Goal: Information Seeking & Learning: Learn about a topic

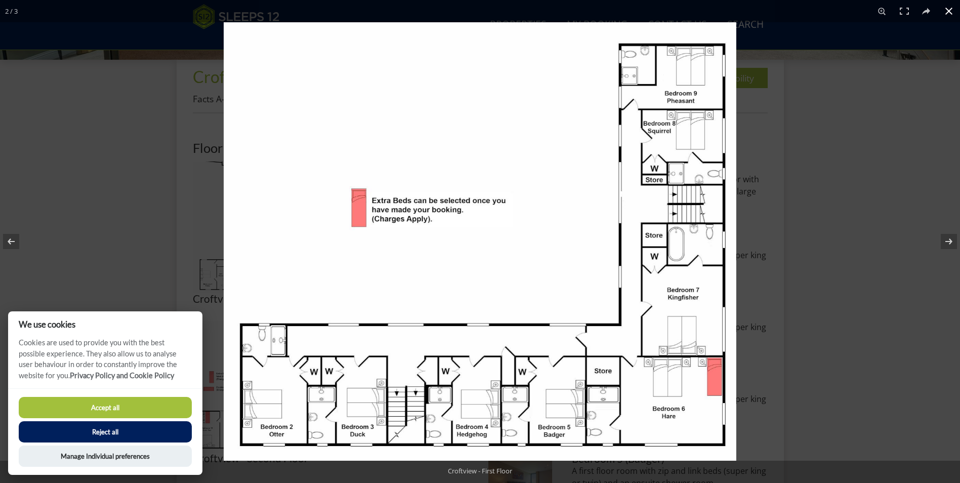
click at [867, 184] on div at bounding box center [704, 263] width 960 height 483
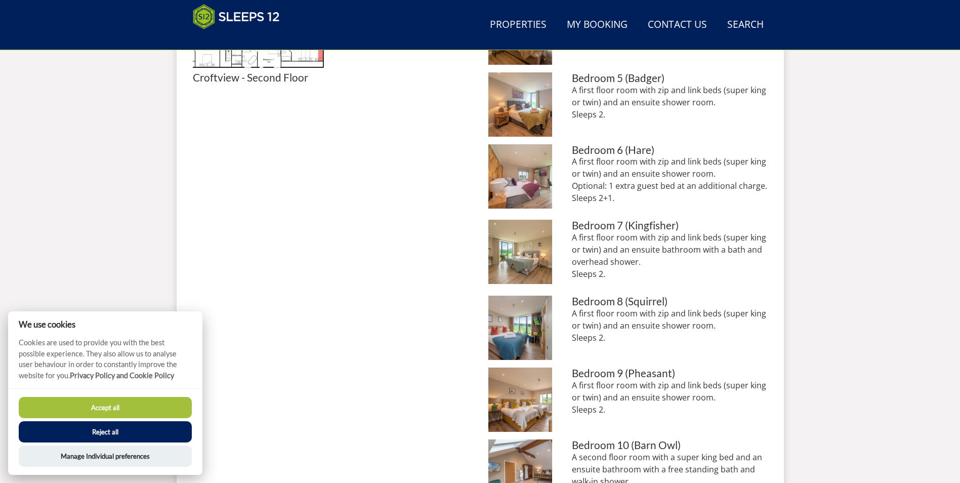
scroll to position [784, 0]
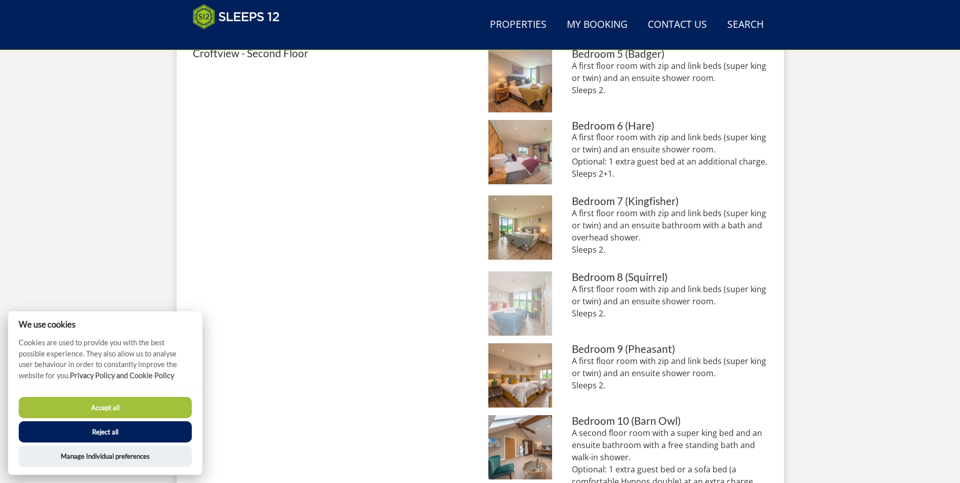
click at [531, 299] on img at bounding box center [520, 303] width 64 height 64
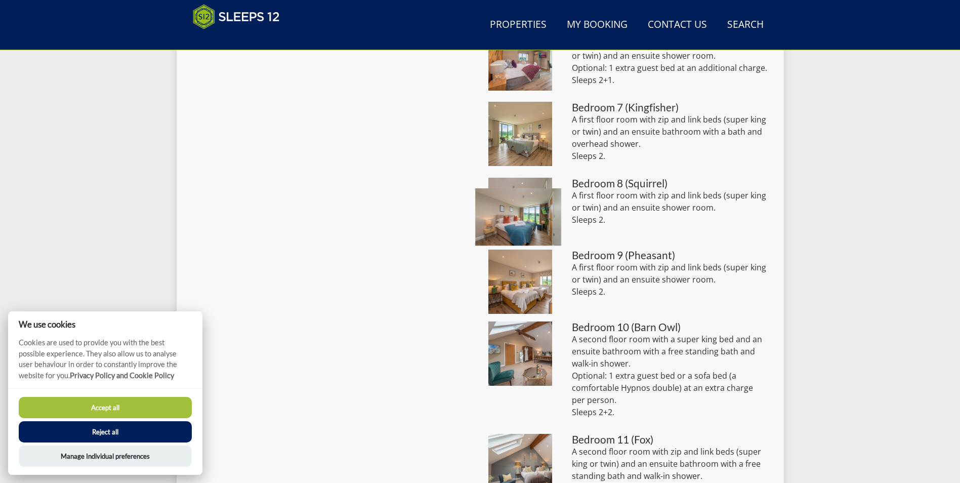
scroll to position [885, 0]
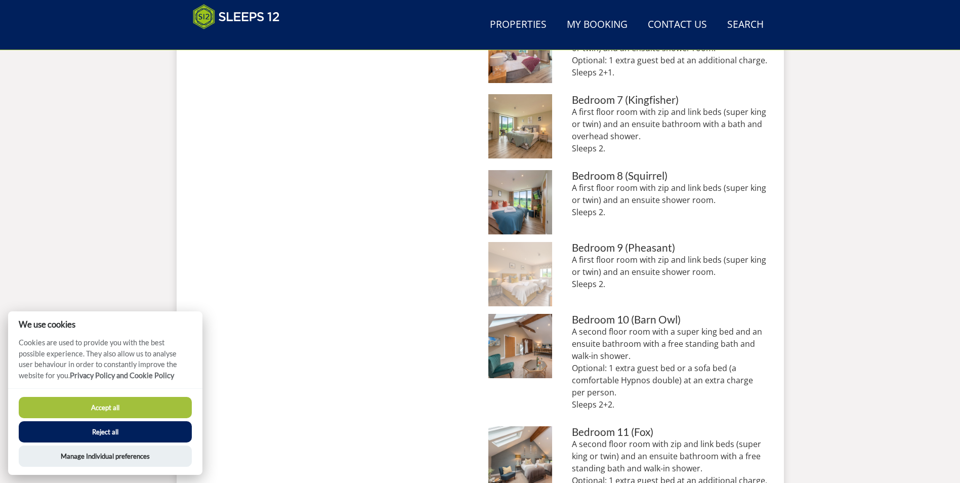
click at [511, 274] on img at bounding box center [520, 274] width 64 height 64
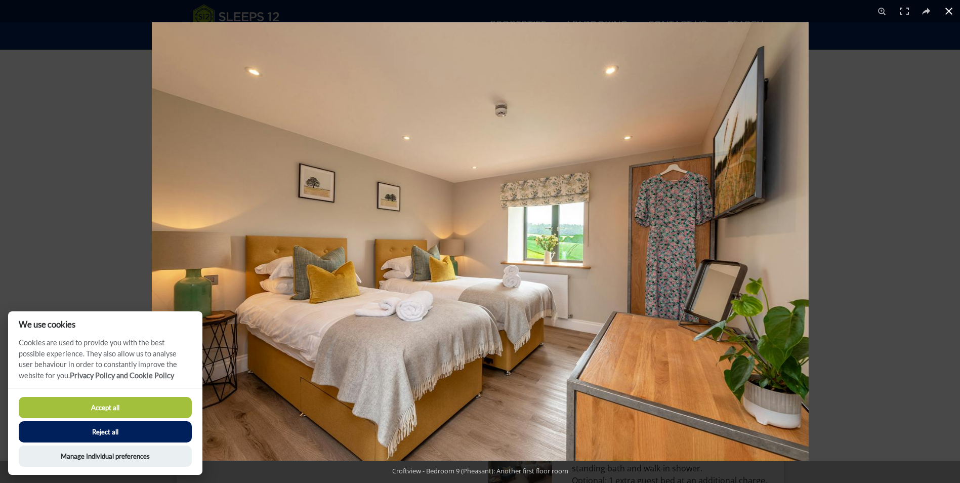
click at [885, 181] on div at bounding box center [632, 263] width 960 height 483
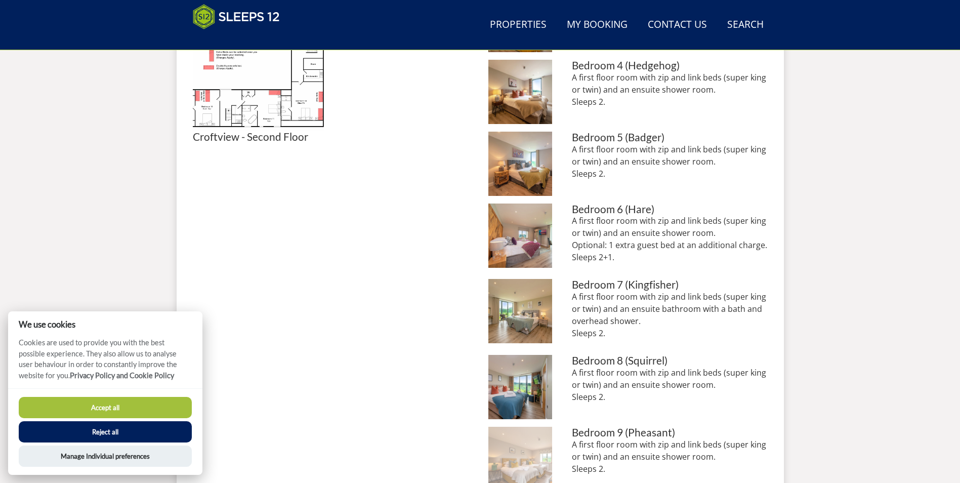
scroll to position [682, 0]
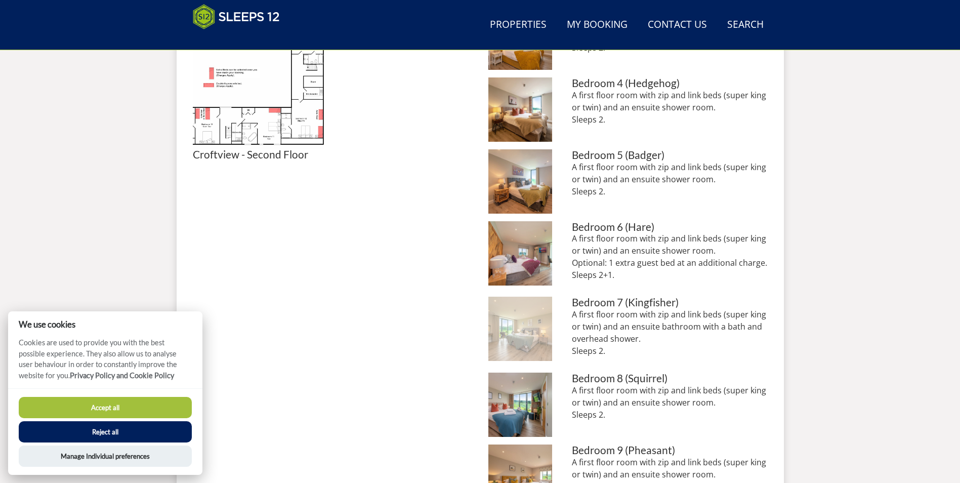
click at [514, 326] on img at bounding box center [520, 328] width 64 height 64
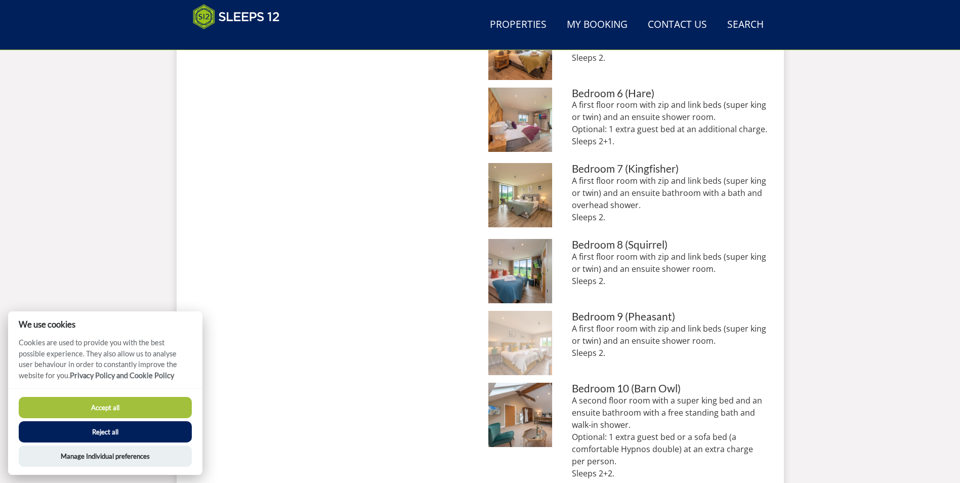
scroll to position [834, 0]
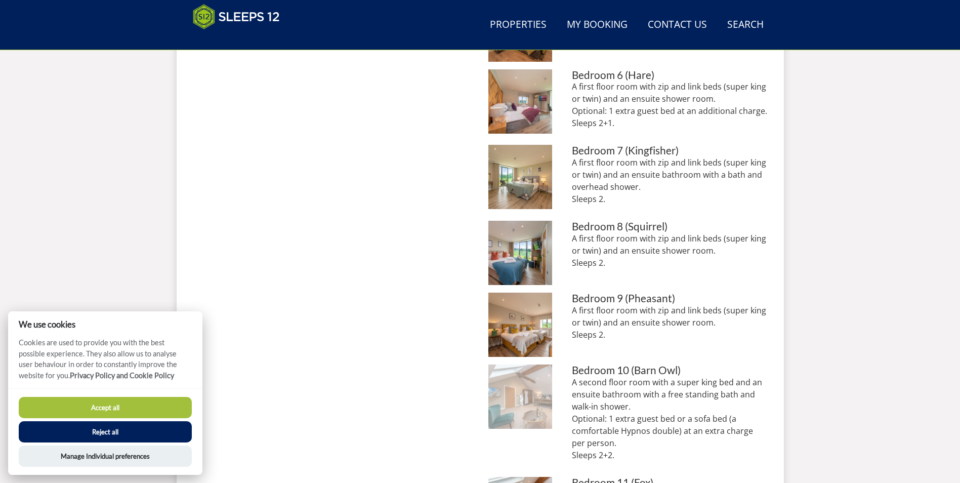
click at [533, 401] on img at bounding box center [520, 396] width 64 height 64
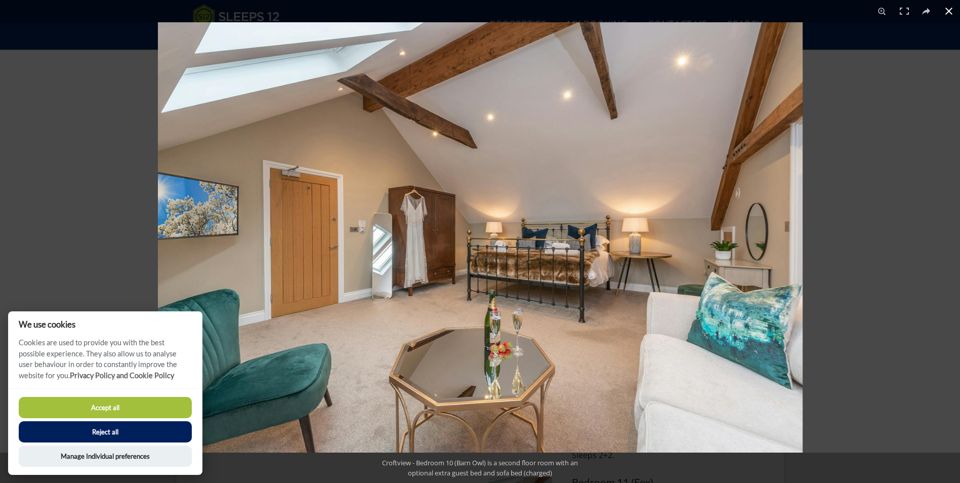
click at [895, 244] on div at bounding box center [638, 263] width 960 height 483
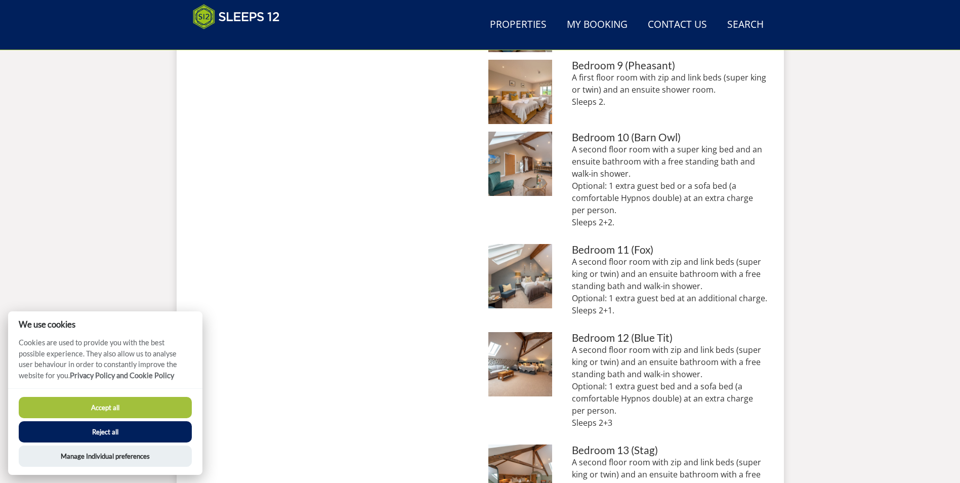
scroll to position [1087, 0]
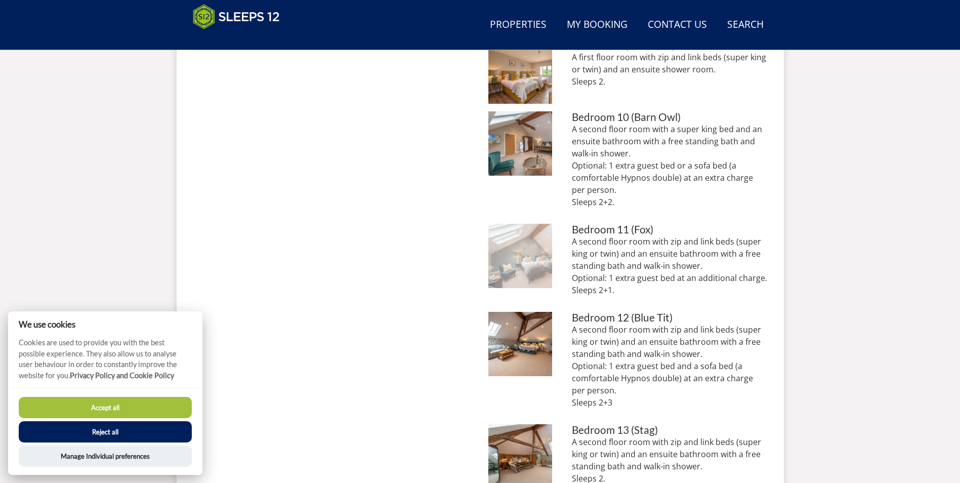
click at [533, 258] on img at bounding box center [520, 256] width 64 height 64
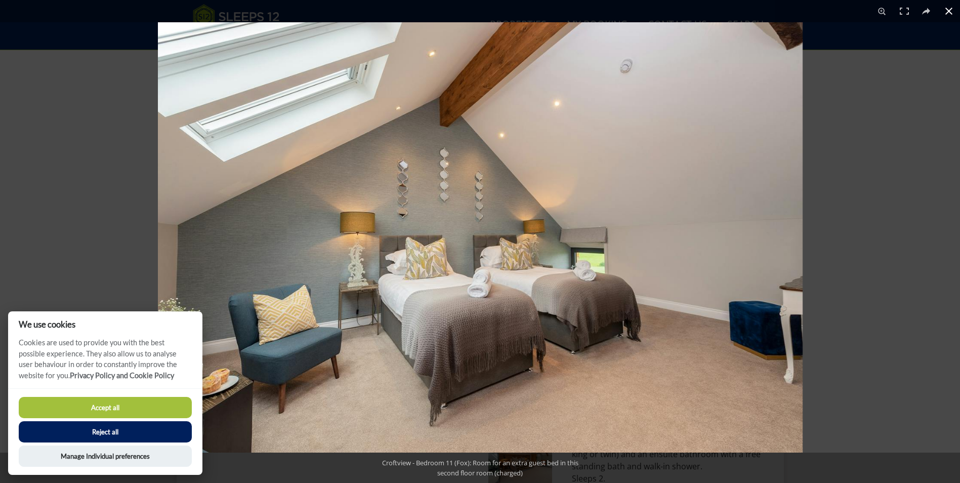
click at [880, 222] on div at bounding box center [638, 263] width 960 height 483
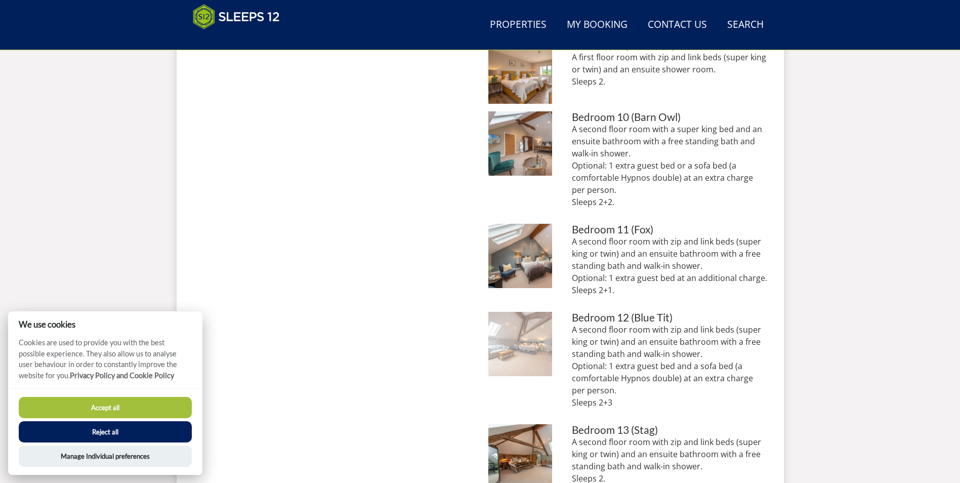
click at [522, 350] on img at bounding box center [520, 344] width 64 height 64
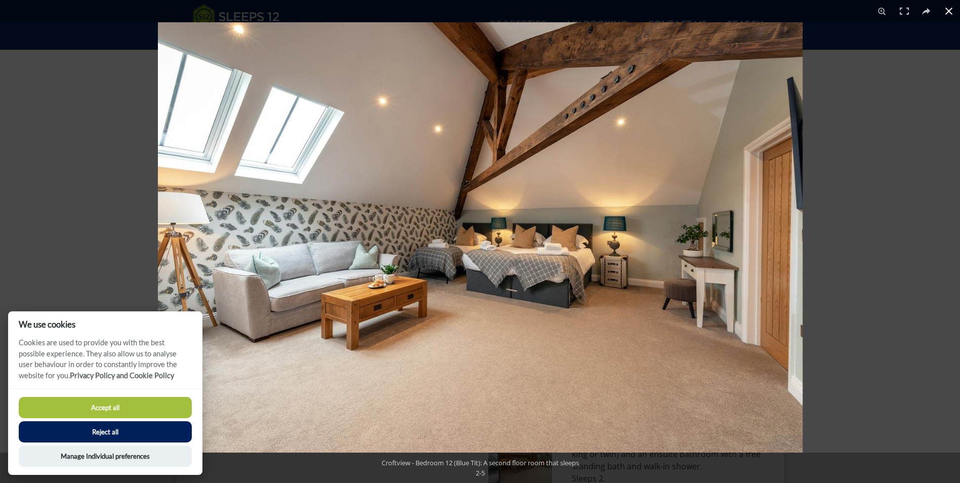
click at [868, 169] on div at bounding box center [638, 263] width 960 height 483
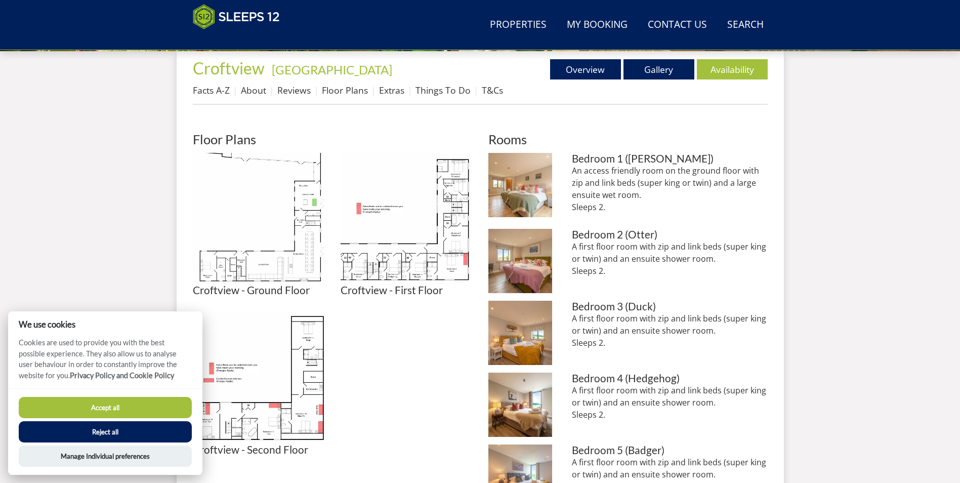
scroll to position [415, 0]
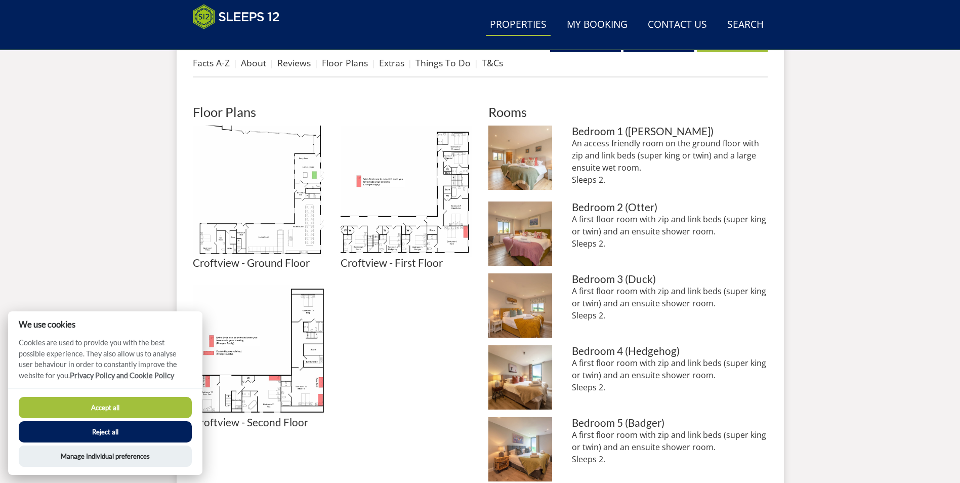
click at [510, 27] on link "Properties" at bounding box center [518, 25] width 65 height 23
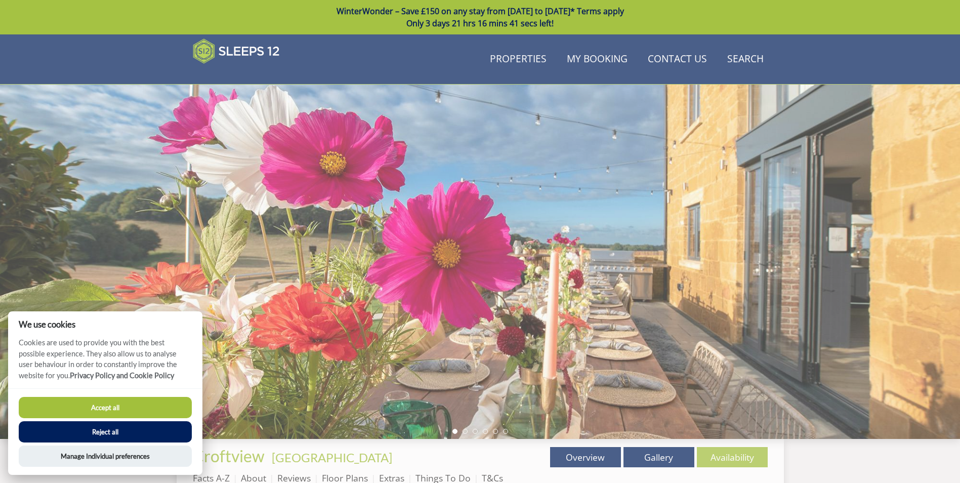
scroll to position [415, 0]
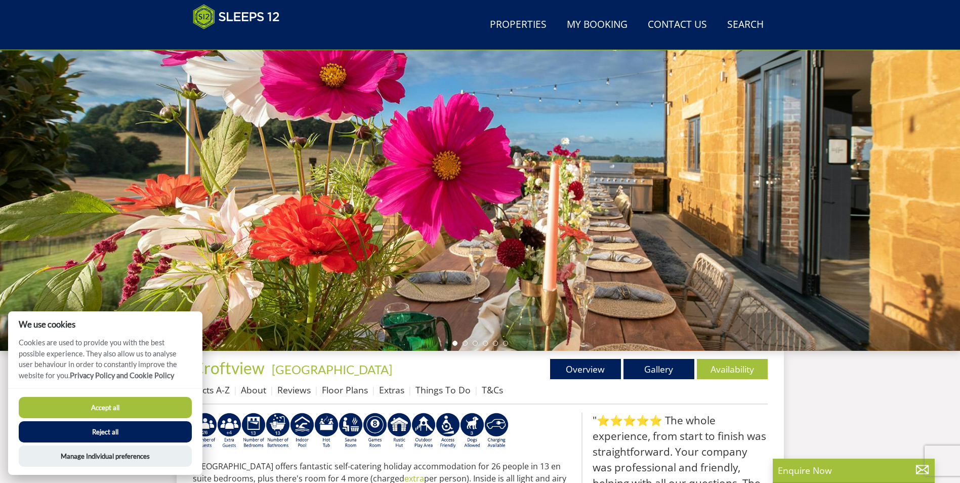
scroll to position [63, 0]
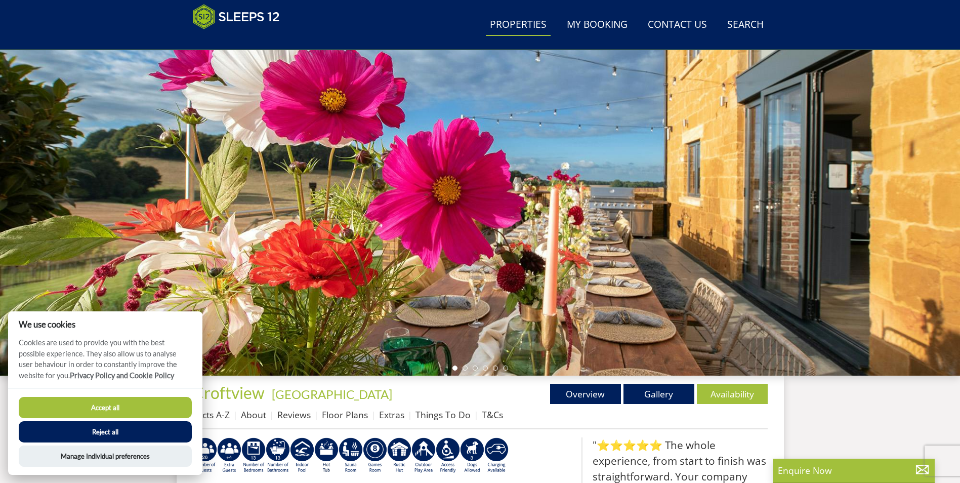
click at [518, 29] on link "Properties" at bounding box center [518, 25] width 65 height 23
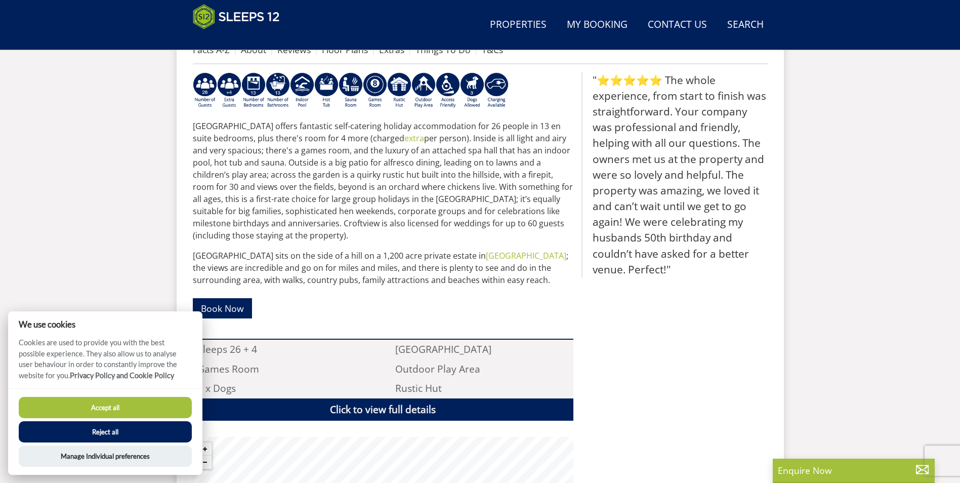
scroll to position [367, 0]
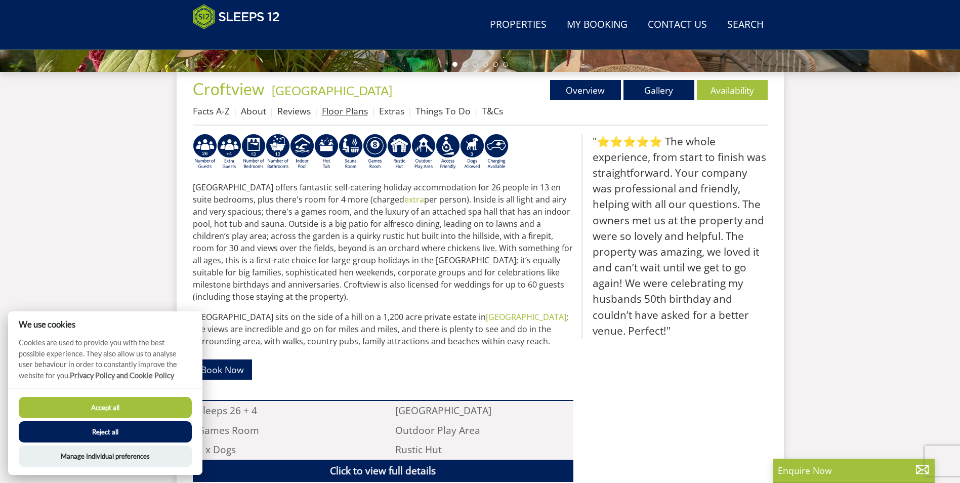
click at [339, 106] on link "Floor Plans" at bounding box center [345, 111] width 46 height 12
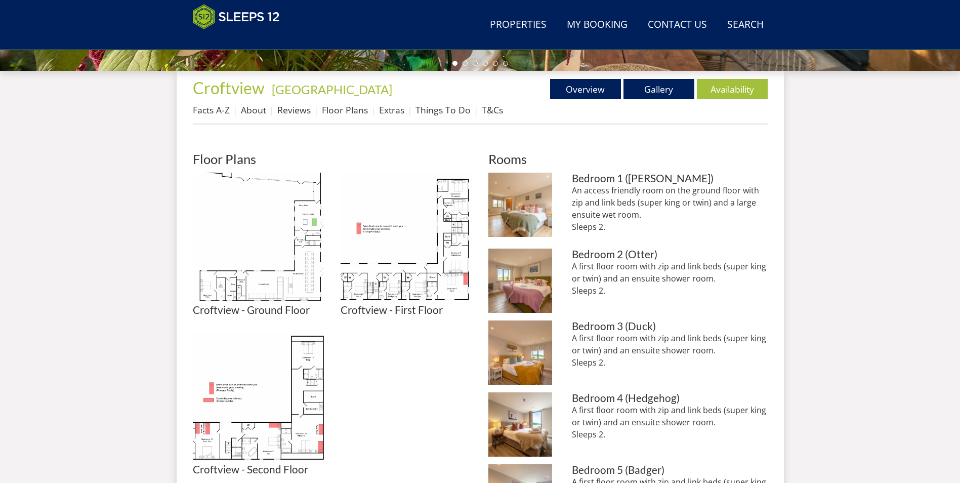
scroll to position [371, 0]
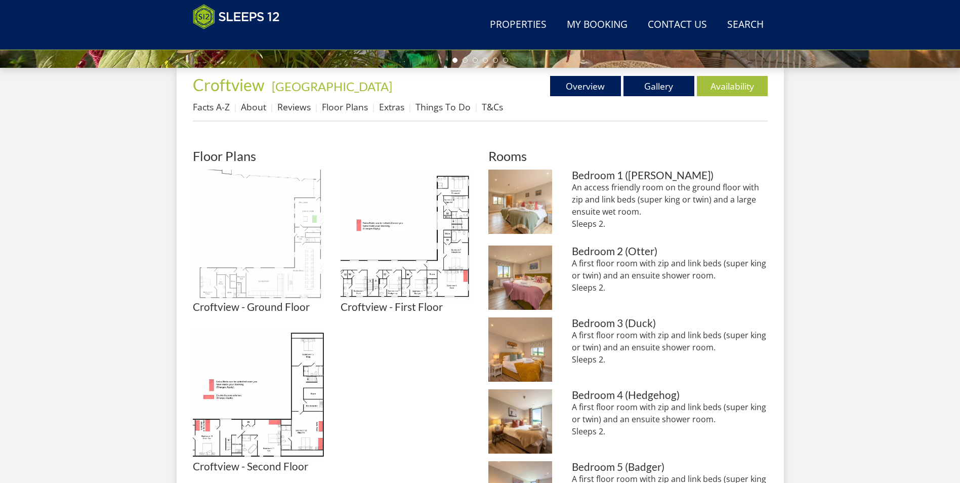
click at [265, 275] on img at bounding box center [259, 235] width 132 height 132
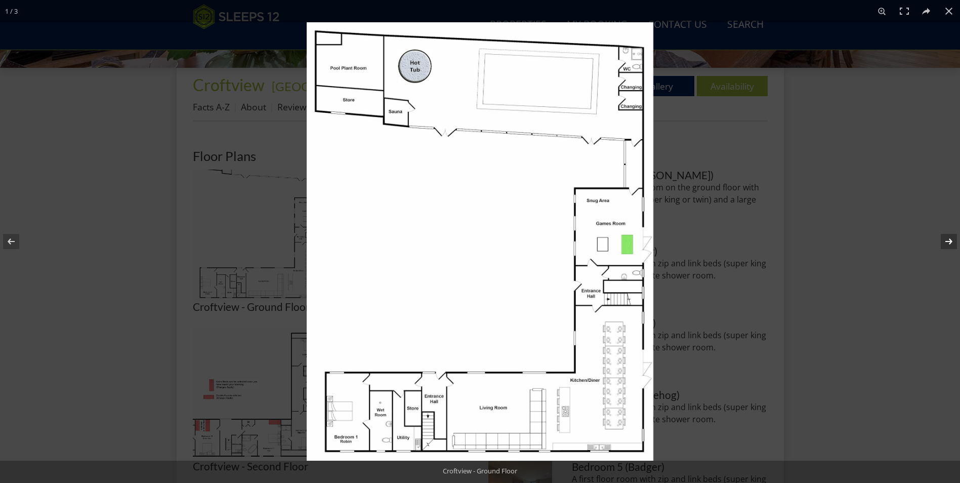
click at [948, 240] on button at bounding box center [941, 241] width 35 height 51
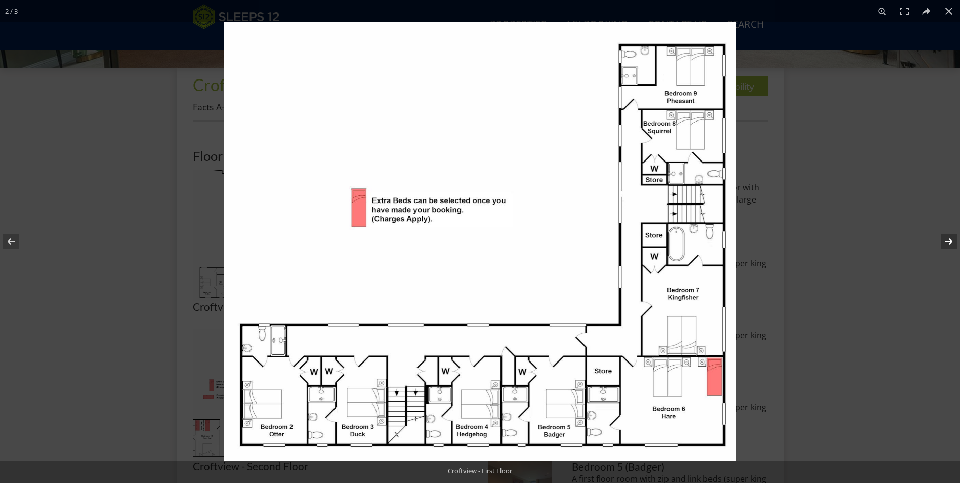
click at [946, 237] on button at bounding box center [941, 241] width 35 height 51
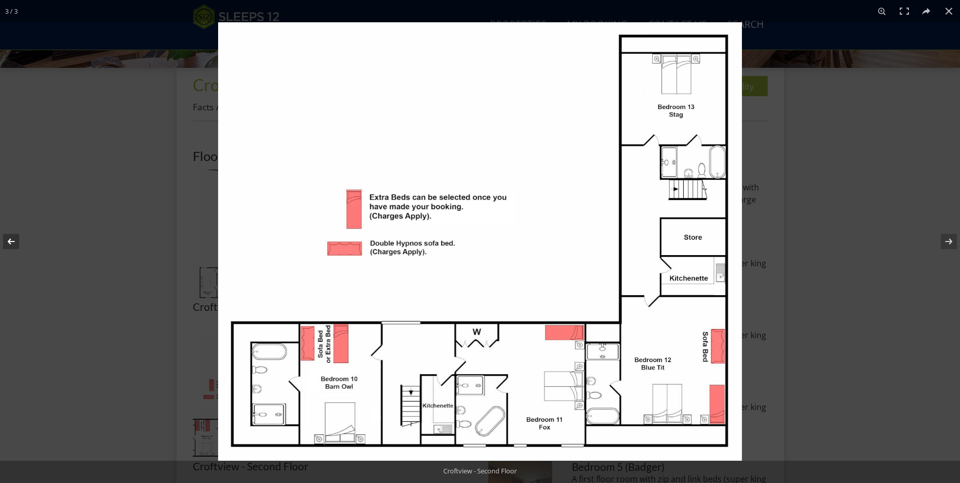
click at [10, 244] on button at bounding box center [17, 241] width 35 height 51
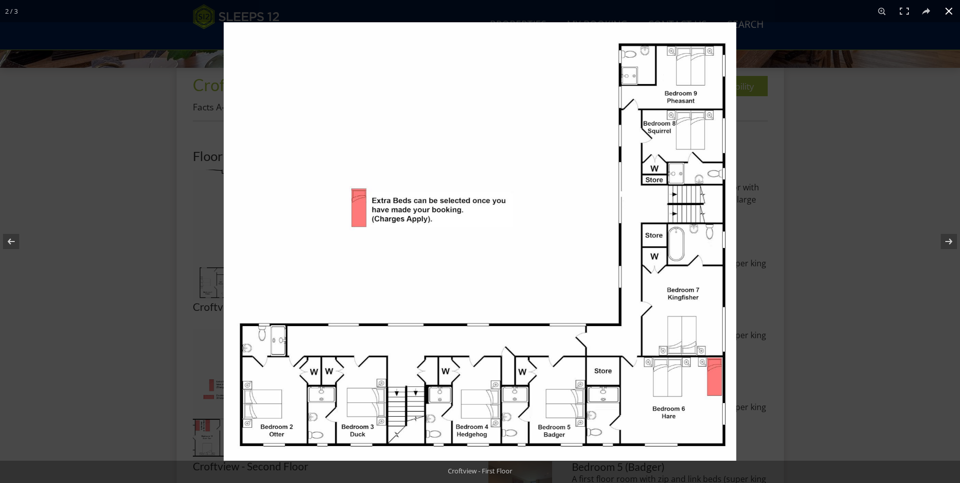
click at [855, 183] on div at bounding box center [704, 263] width 960 height 483
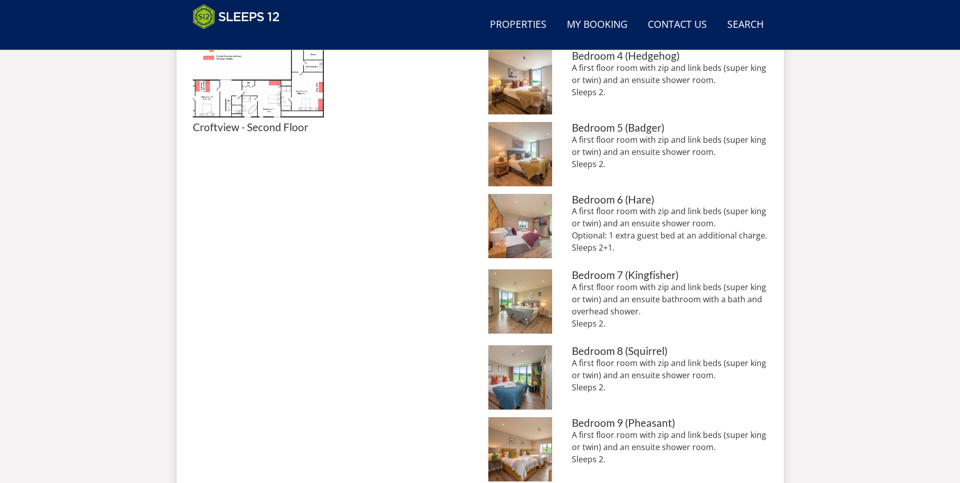
scroll to position [725, 0]
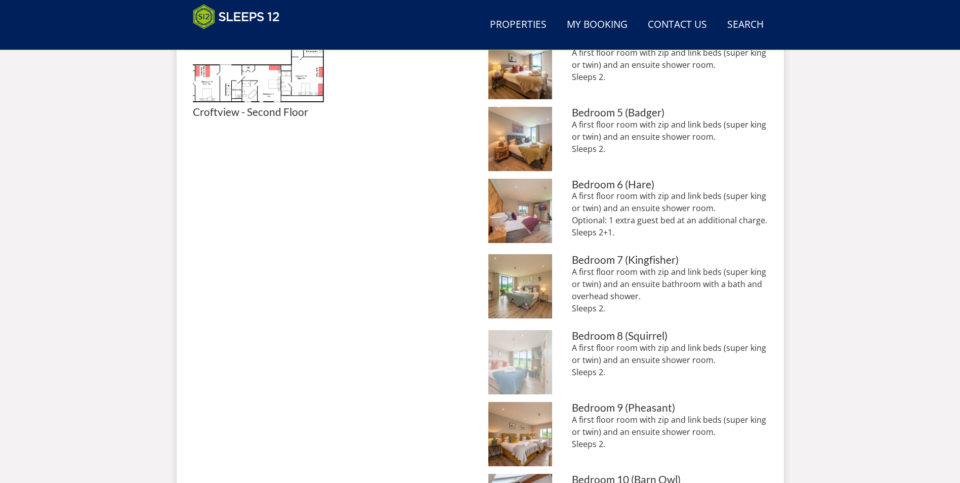
click at [532, 375] on img at bounding box center [520, 362] width 64 height 64
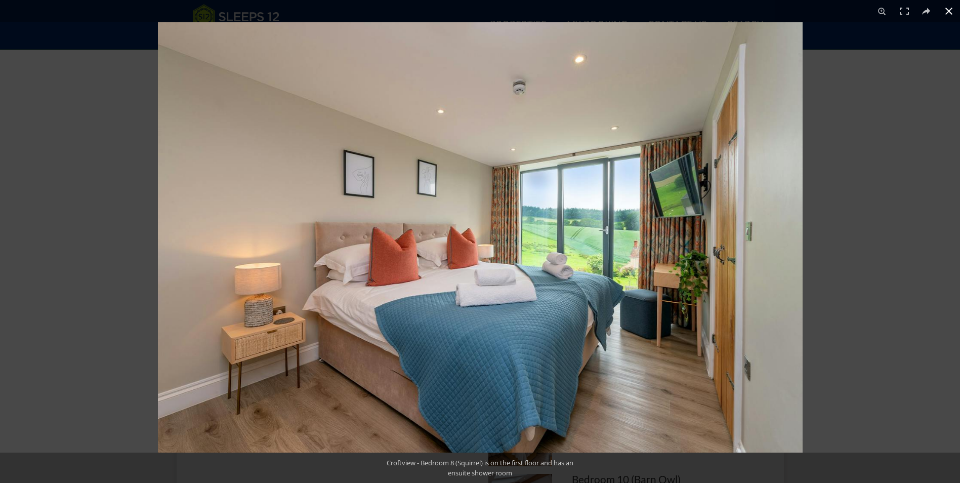
click at [851, 194] on div at bounding box center [638, 263] width 960 height 483
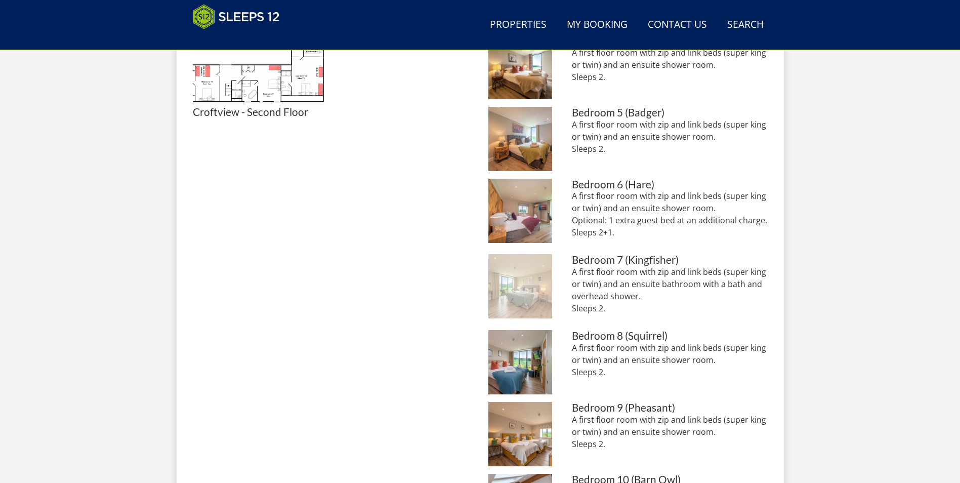
click at [522, 291] on img at bounding box center [520, 286] width 64 height 64
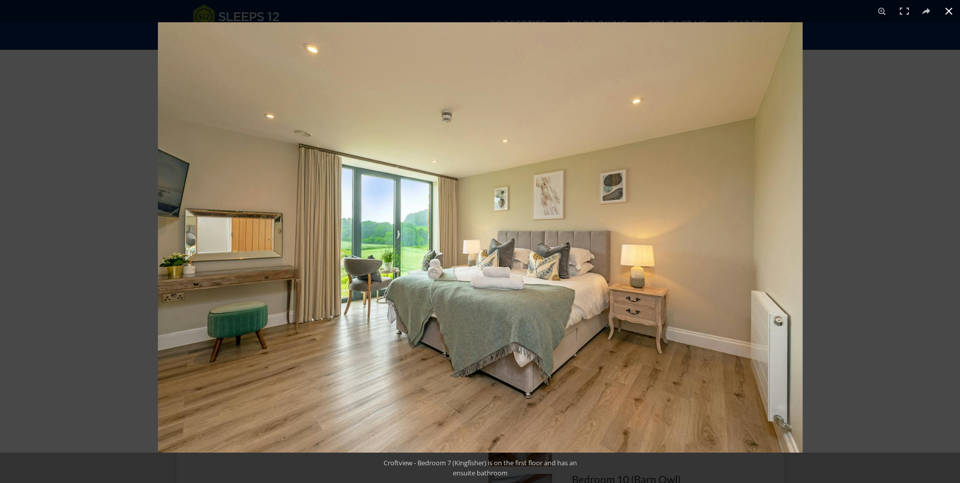
drag, startPoint x: 56, startPoint y: 250, endPoint x: 122, endPoint y: 255, distance: 67.0
click at [57, 250] on div at bounding box center [480, 241] width 960 height 483
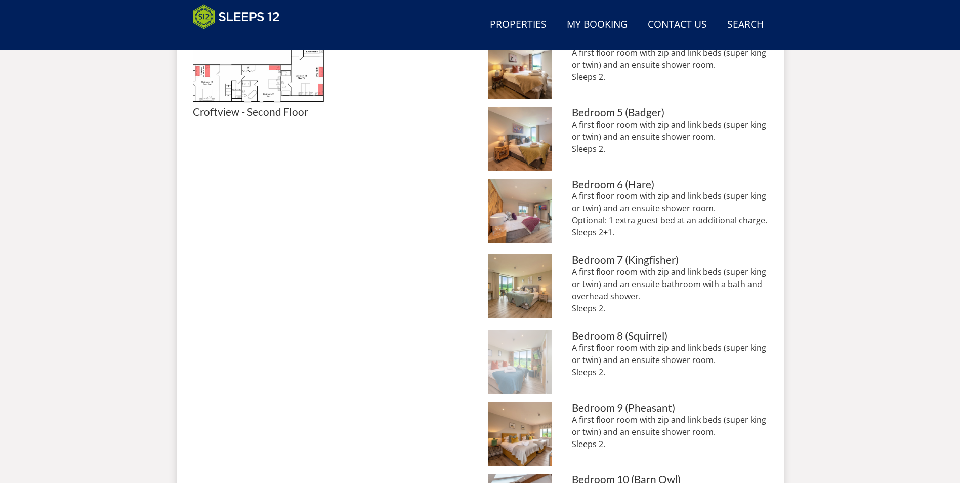
click at [542, 362] on img at bounding box center [520, 362] width 64 height 64
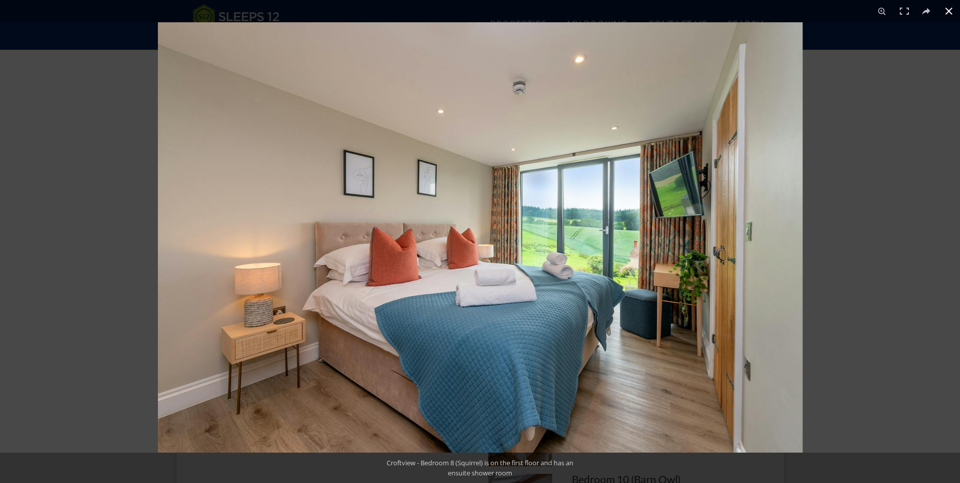
click at [872, 258] on div at bounding box center [638, 263] width 960 height 483
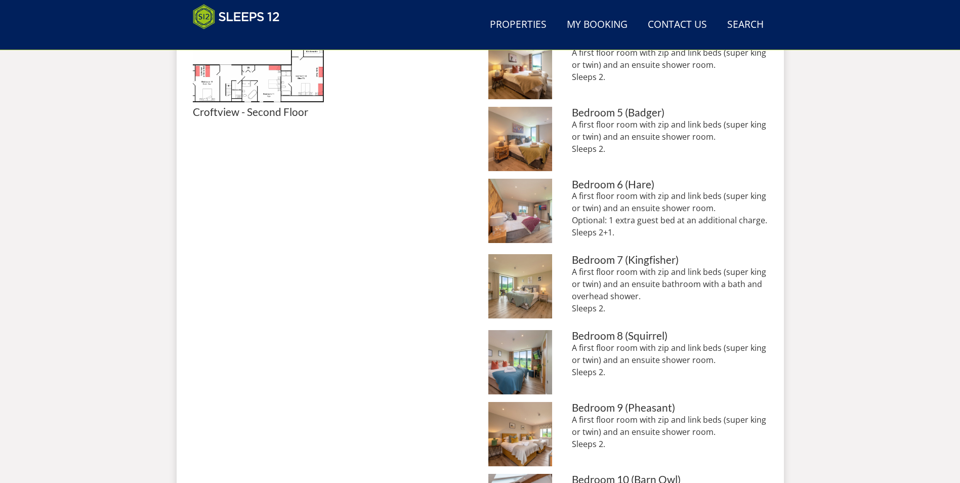
click at [605, 434] on p "A first floor room with zip and link beds (super king or twin) and an ensuite s…" at bounding box center [669, 431] width 195 height 36
click at [607, 425] on p "A first floor room with zip and link beds (super king or twin) and an ensuite s…" at bounding box center [669, 431] width 195 height 36
click at [520, 425] on img at bounding box center [520, 434] width 64 height 64
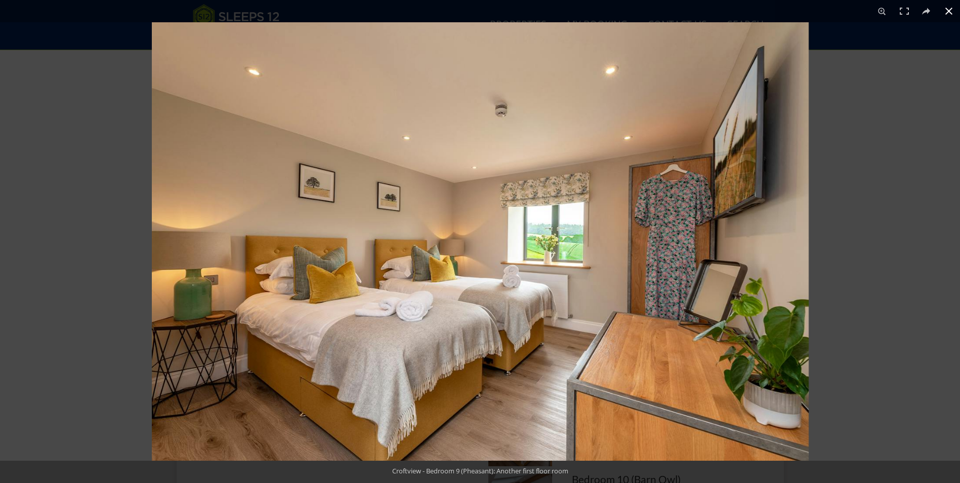
click at [907, 232] on div at bounding box center [632, 263] width 960 height 483
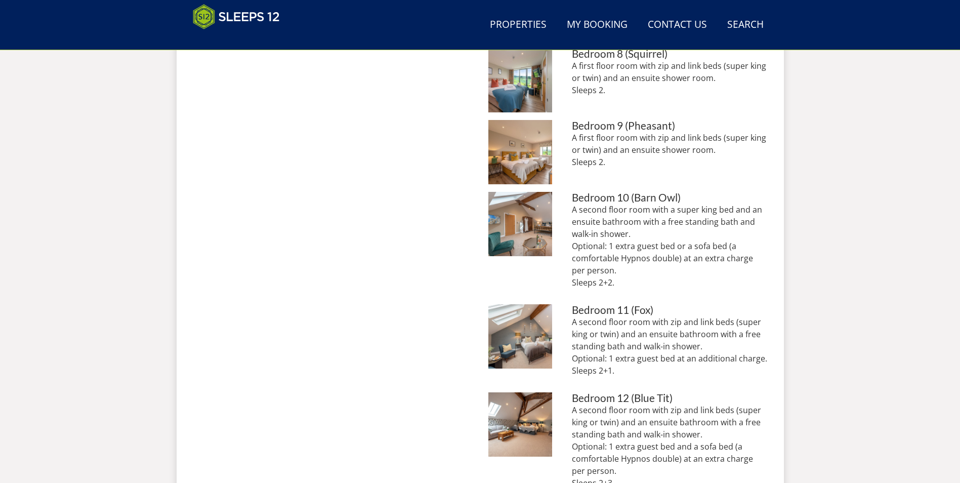
scroll to position [1130, 0]
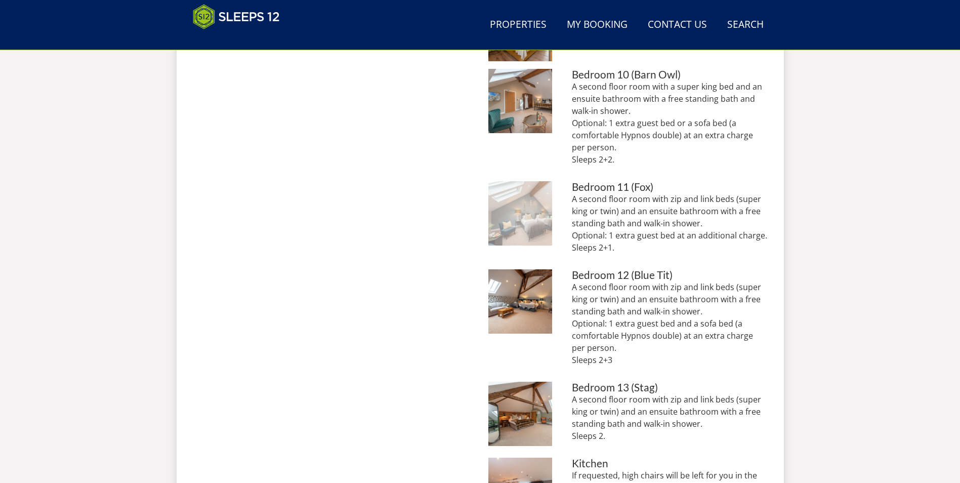
click at [525, 216] on img at bounding box center [520, 213] width 64 height 64
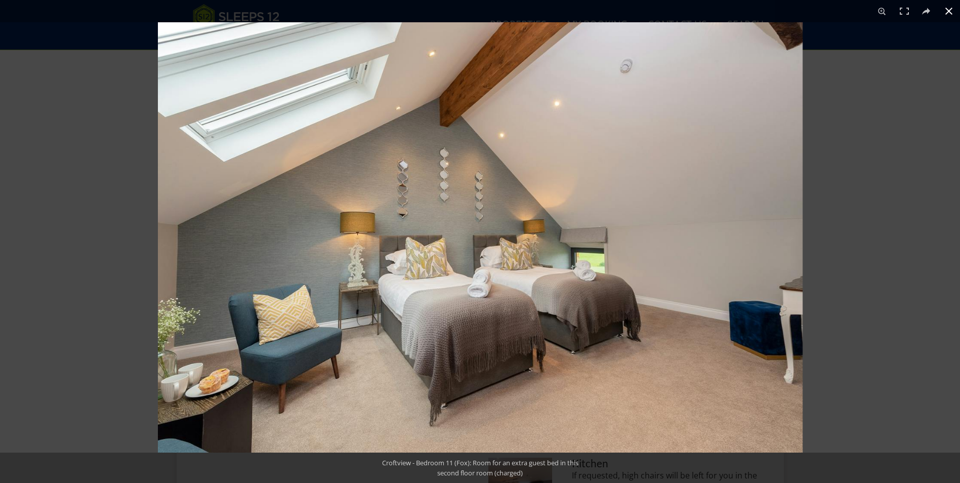
click at [878, 227] on div at bounding box center [638, 263] width 960 height 483
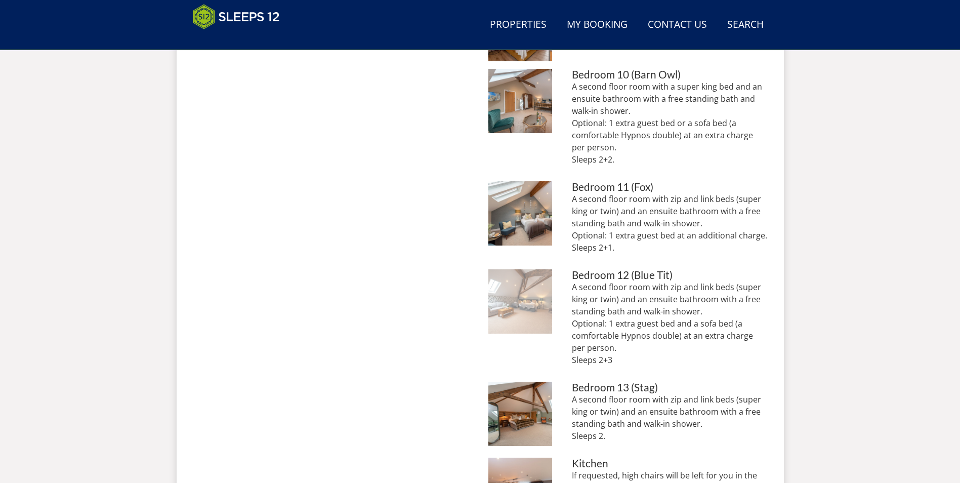
click at [505, 299] on img at bounding box center [520, 301] width 64 height 64
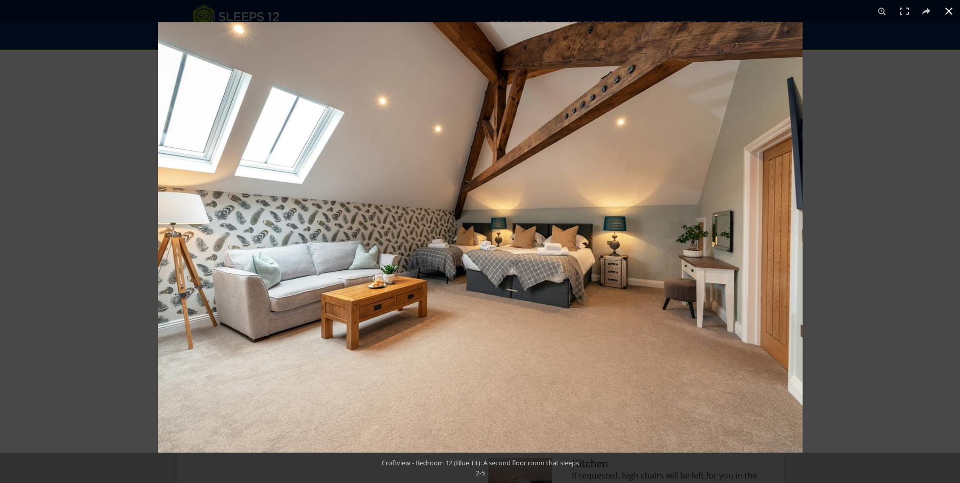
click at [876, 210] on div at bounding box center [638, 263] width 960 height 483
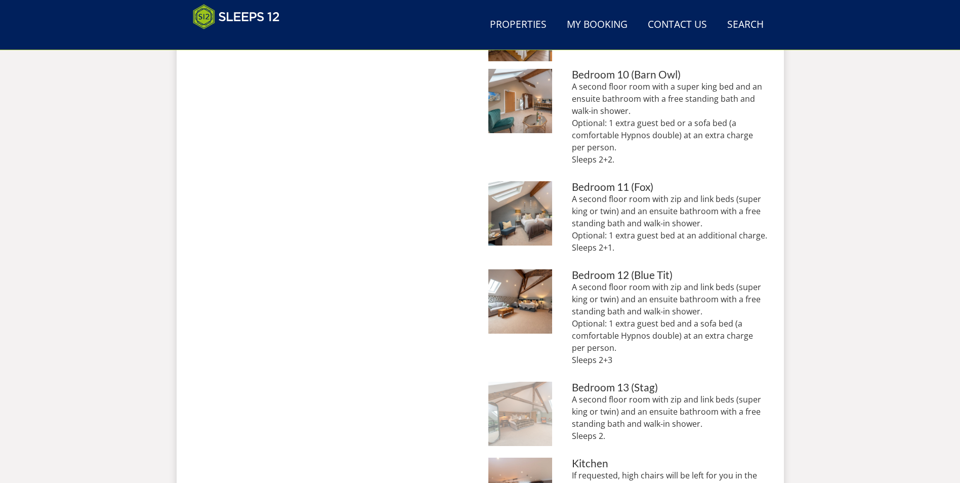
click at [529, 405] on img at bounding box center [520, 413] width 64 height 64
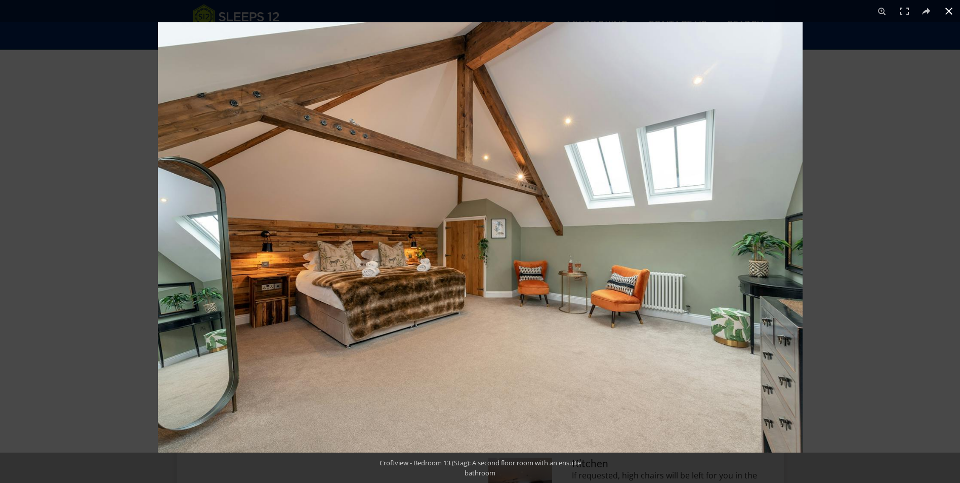
click at [881, 188] on div at bounding box center [638, 263] width 960 height 483
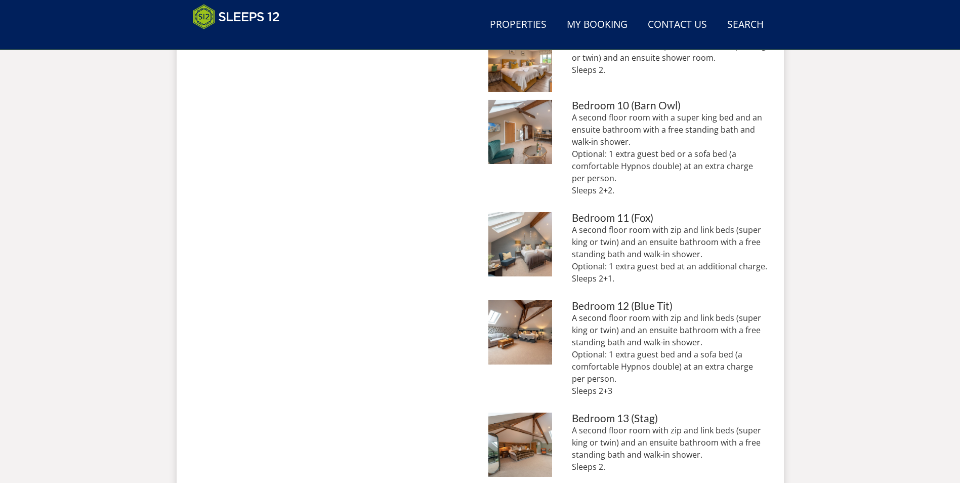
scroll to position [1079, 0]
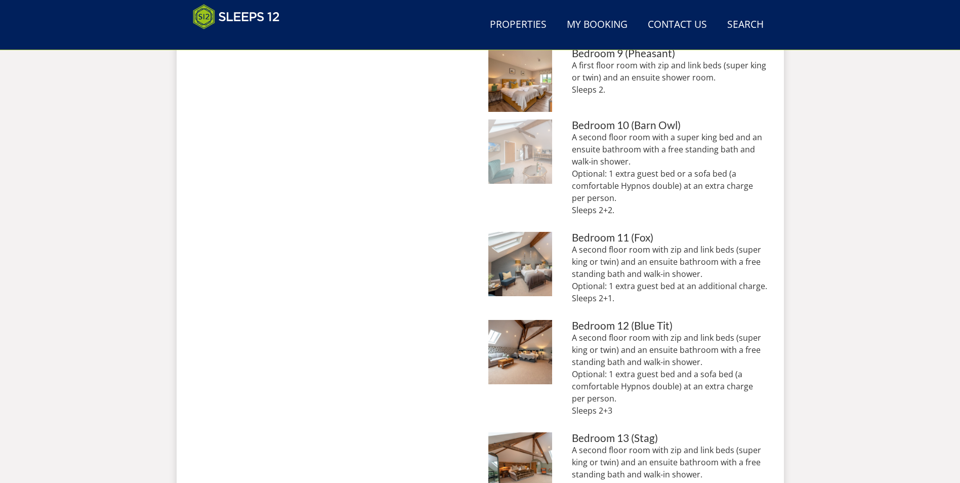
click at [509, 143] on img at bounding box center [520, 151] width 64 height 64
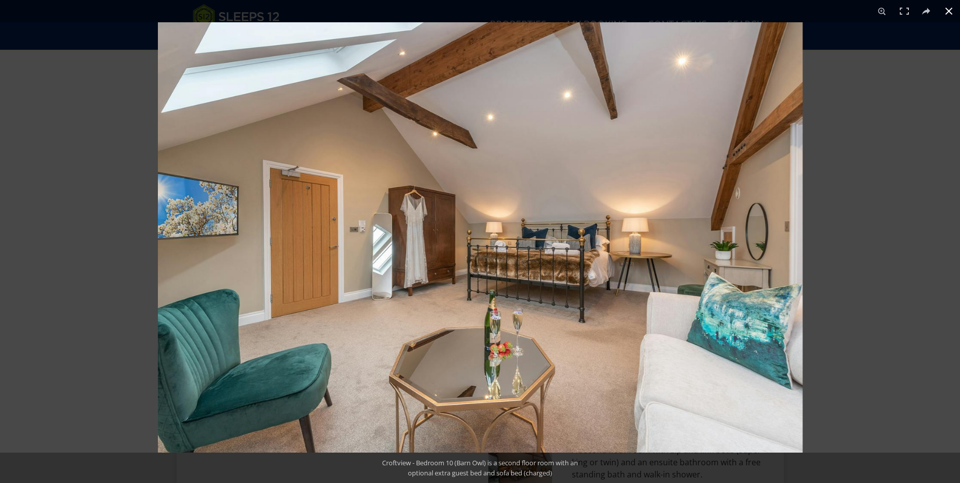
click at [841, 164] on div at bounding box center [638, 263] width 960 height 483
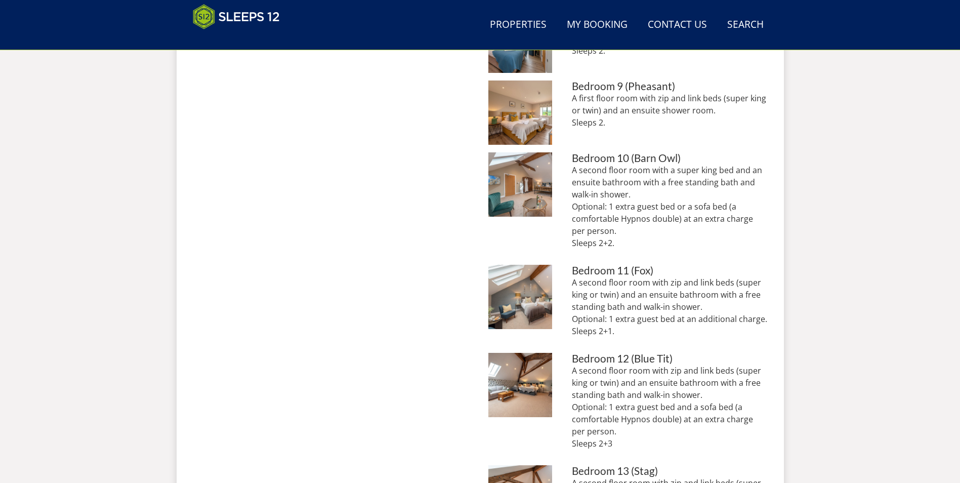
scroll to position [1028, 0]
